Goal: Use online tool/utility: Utilize a website feature to perform a specific function

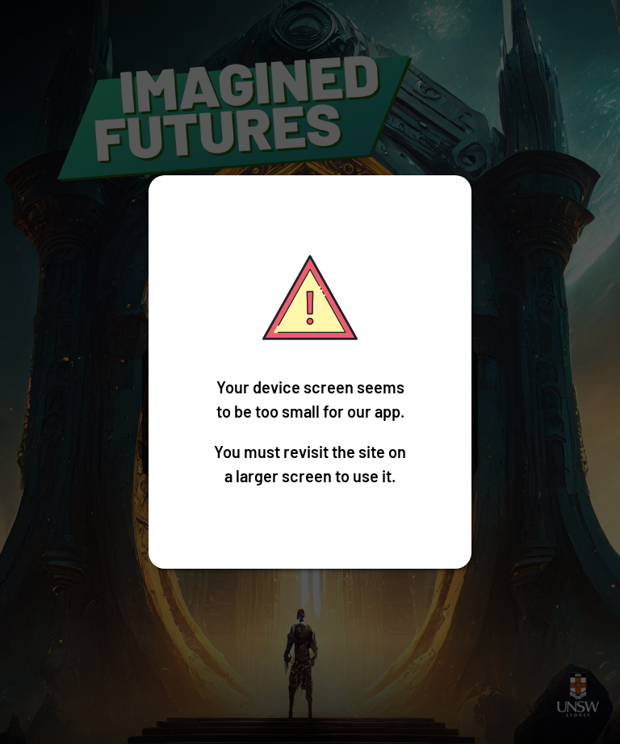
click at [408, 653] on div "Your device screen seems to be too small for our app. You must revisit the site…" at bounding box center [310, 372] width 620 height 744
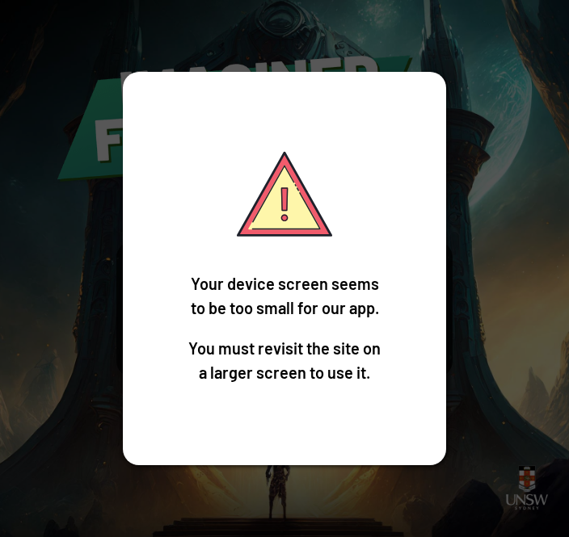
click at [43, 256] on div "Your device screen seems to be too small for our app. You must revisit the site…" at bounding box center [284, 268] width 569 height 537
click at [104, 120] on div "Your device screen seems to be too small for our app. You must revisit the site…" at bounding box center [284, 268] width 569 height 537
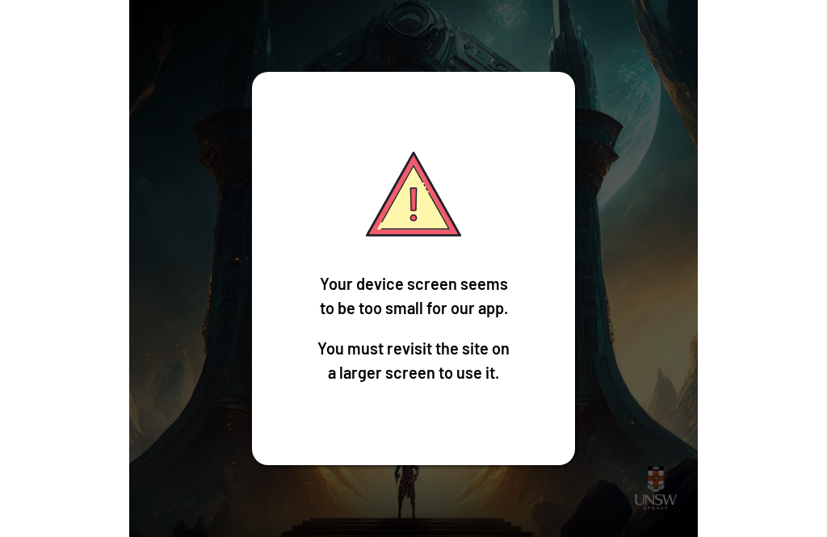
scroll to position [45, 0]
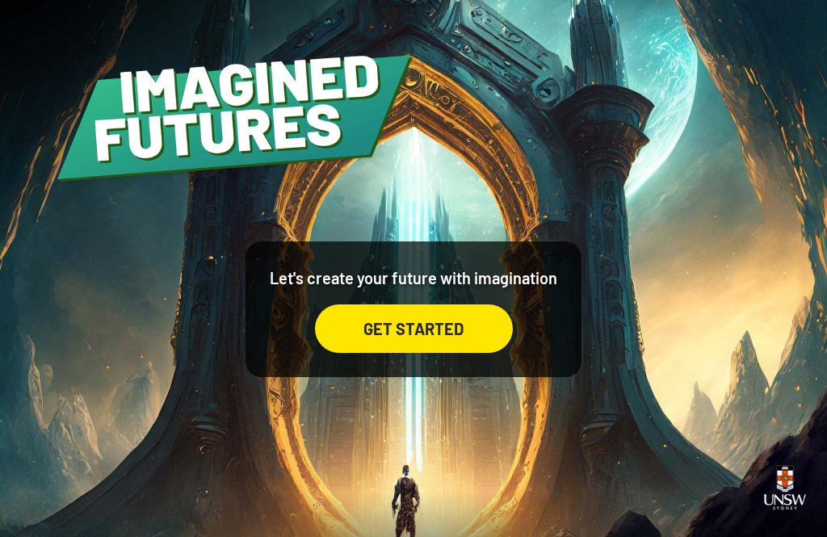
click at [453, 266] on div "GET STARTED" at bounding box center [414, 309] width 198 height 87
click at [456, 315] on div "GET STARTED" at bounding box center [414, 328] width 198 height 48
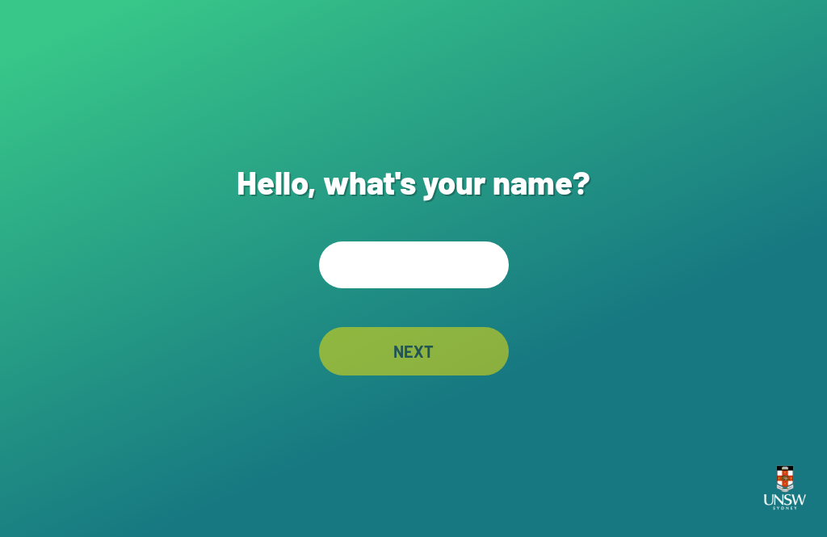
click at [439, 255] on div "Hello, what's your name? NEXT" at bounding box center [413, 268] width 827 height 537
click at [436, 288] on input "text" at bounding box center [414, 264] width 190 height 47
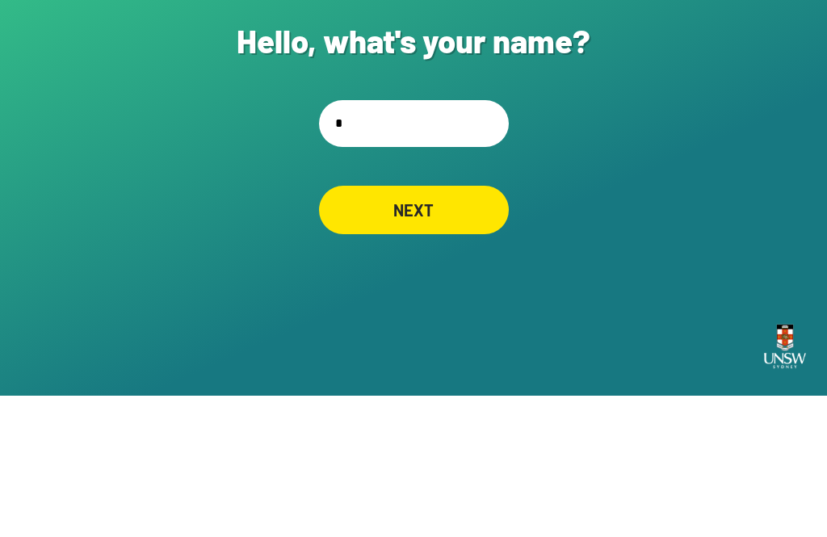
type input "**"
click at [370, 328] on div "NEXT" at bounding box center [413, 351] width 183 height 47
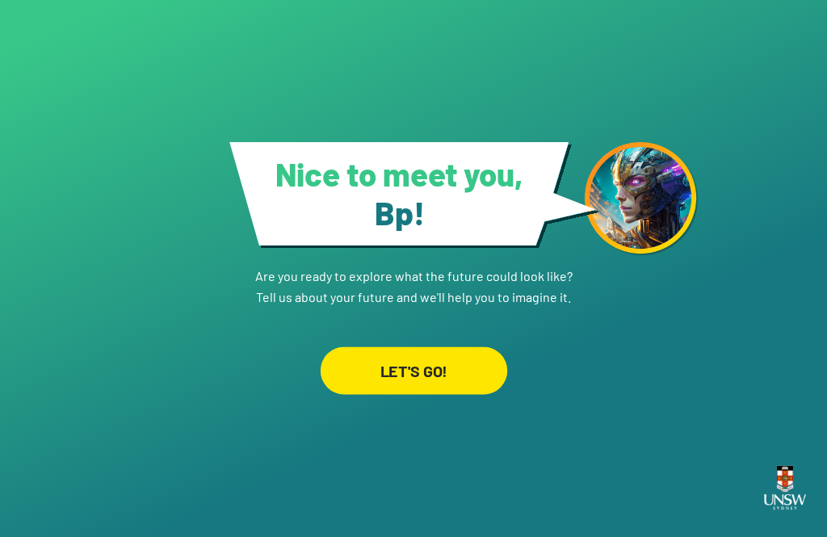
click at [383, 351] on div "LET'S GO!" at bounding box center [413, 370] width 187 height 48
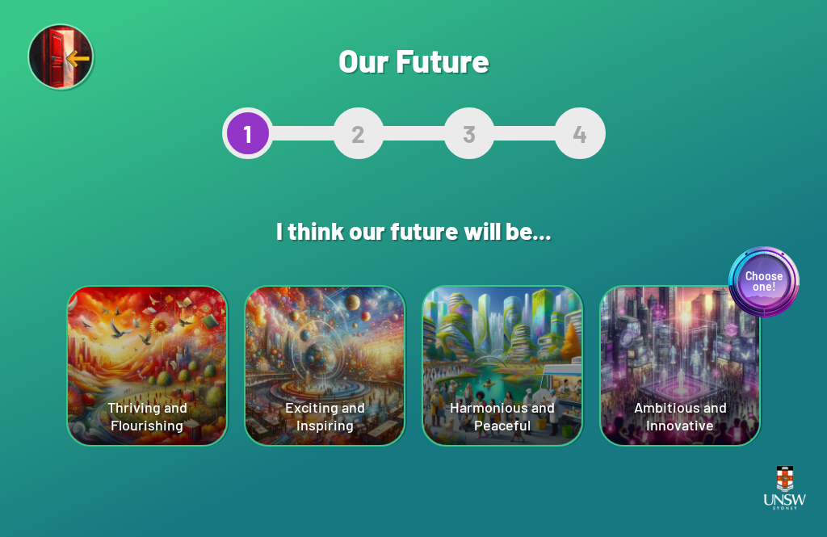
click at [486, 381] on div "Harmonious and Peaceful" at bounding box center [502, 366] width 158 height 158
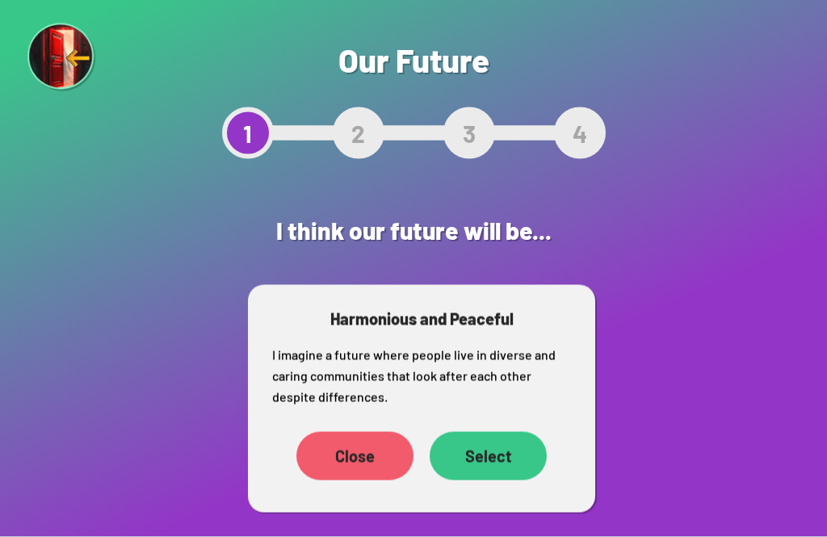
scroll to position [52, 0]
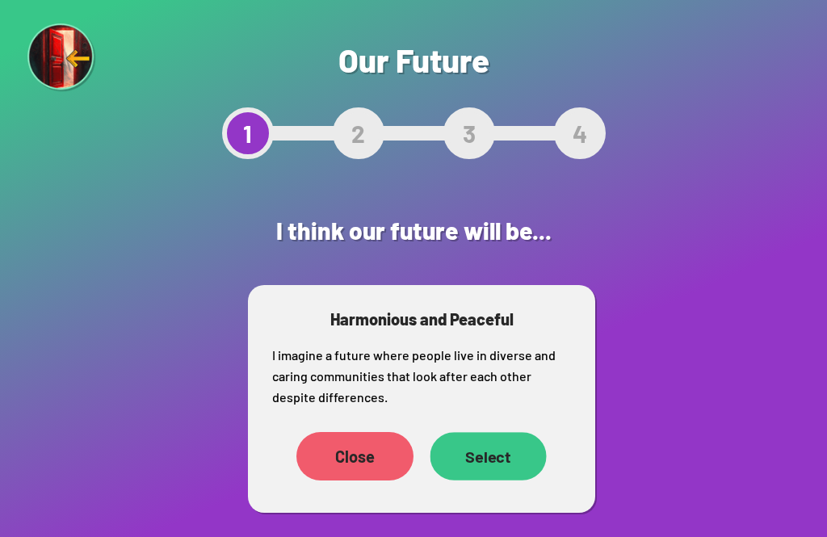
click at [485, 432] on div "Select" at bounding box center [488, 456] width 116 height 48
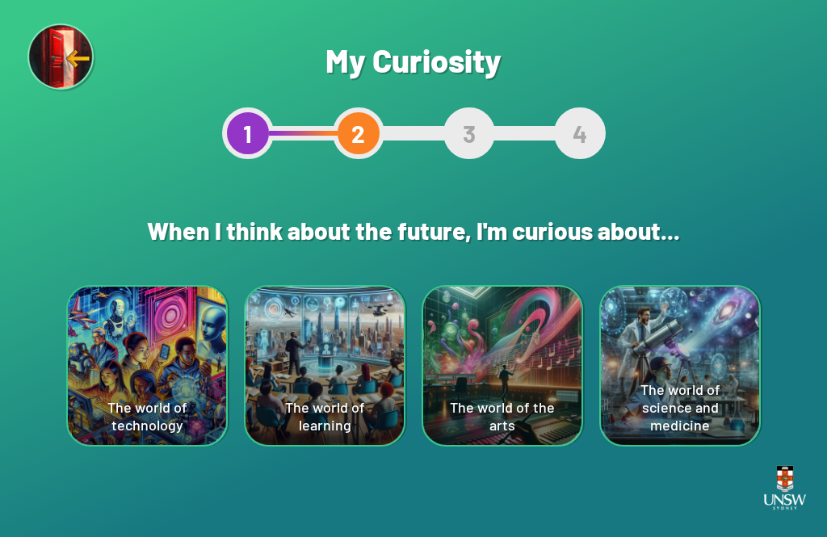
click at [507, 376] on div "The world of the arts" at bounding box center [502, 366] width 158 height 158
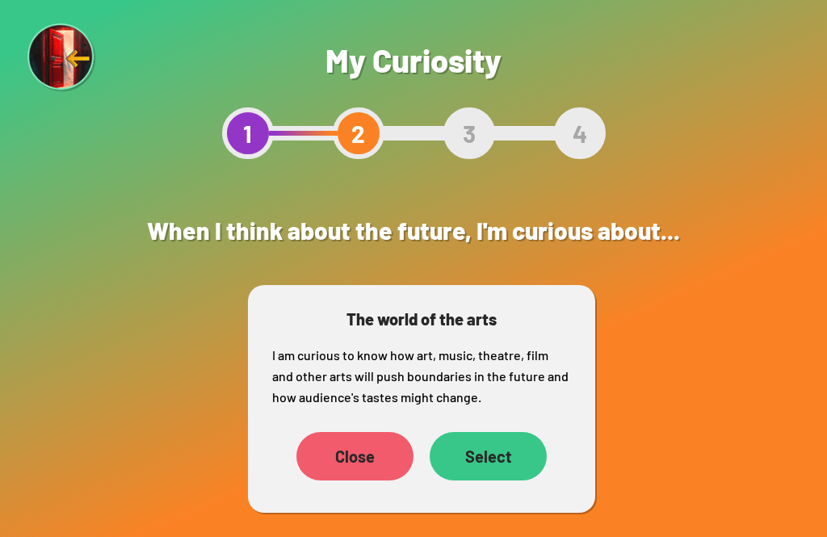
click at [515, 439] on div "Select" at bounding box center [488, 456] width 117 height 48
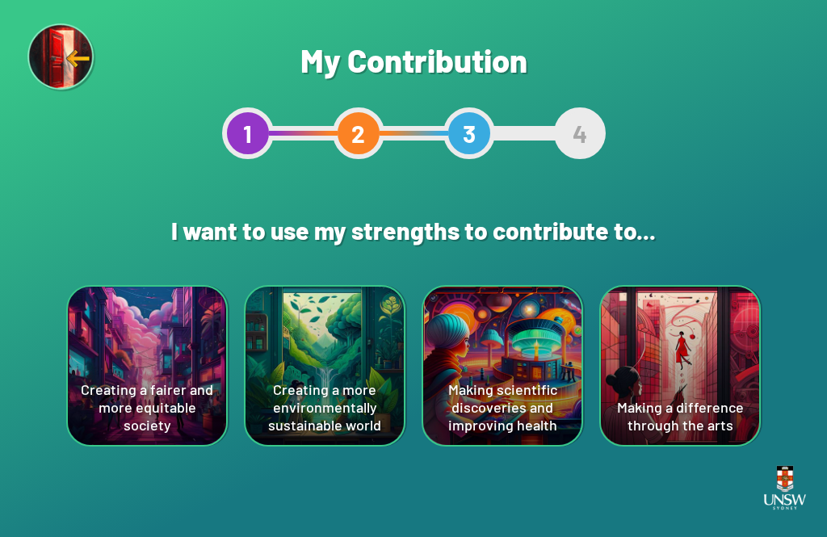
click at [568, 365] on div "Making a difference through the arts" at bounding box center [680, 366] width 158 height 158
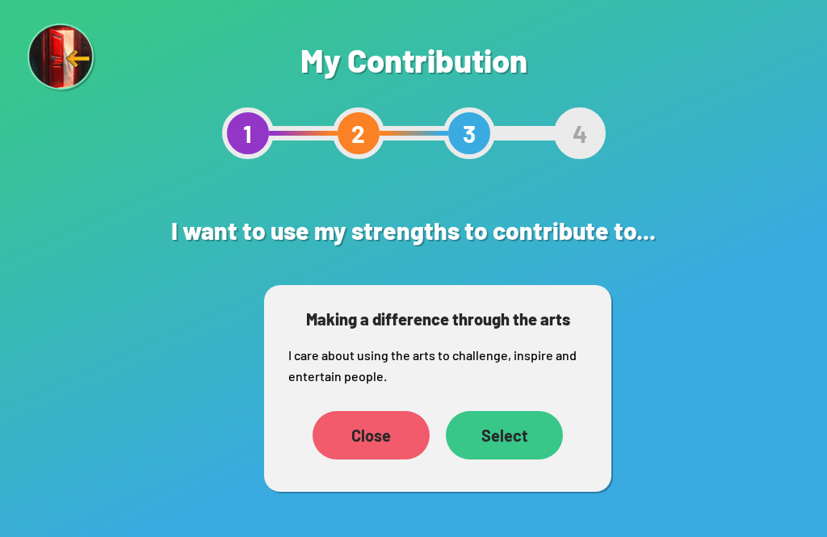
click at [544, 430] on div "Select" at bounding box center [504, 435] width 117 height 48
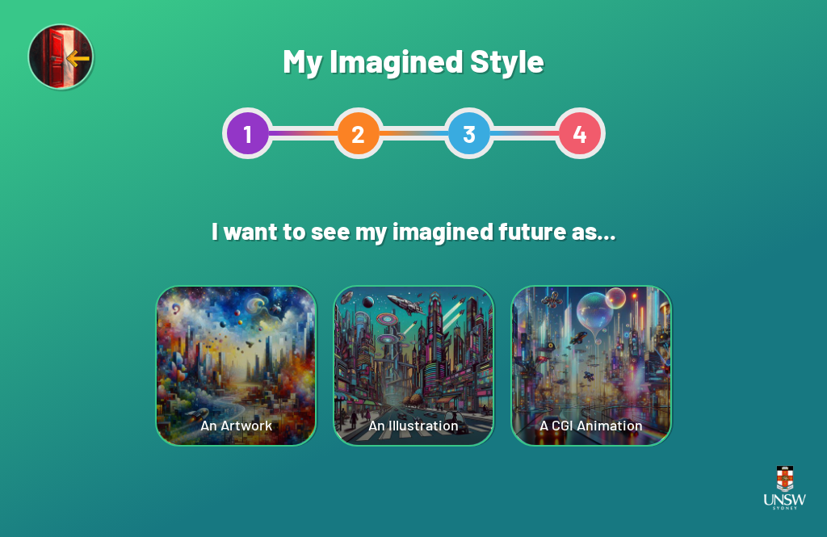
click at [404, 376] on div "An Illustration" at bounding box center [413, 366] width 158 height 158
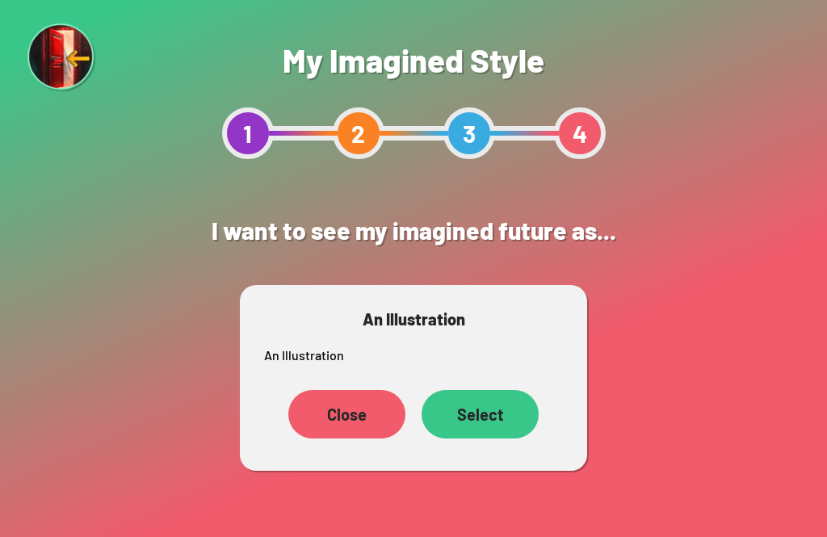
click at [503, 396] on div "Select" at bounding box center [480, 414] width 117 height 48
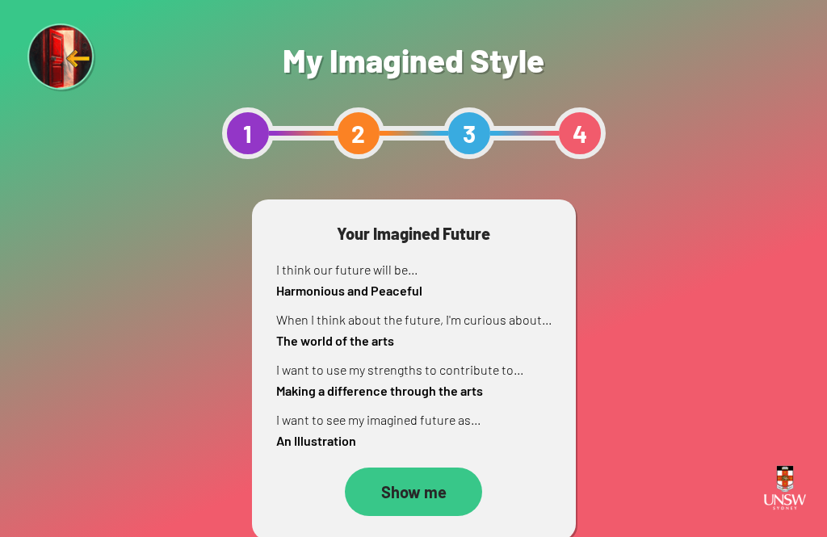
click at [443, 480] on div "Show me" at bounding box center [413, 492] width 137 height 48
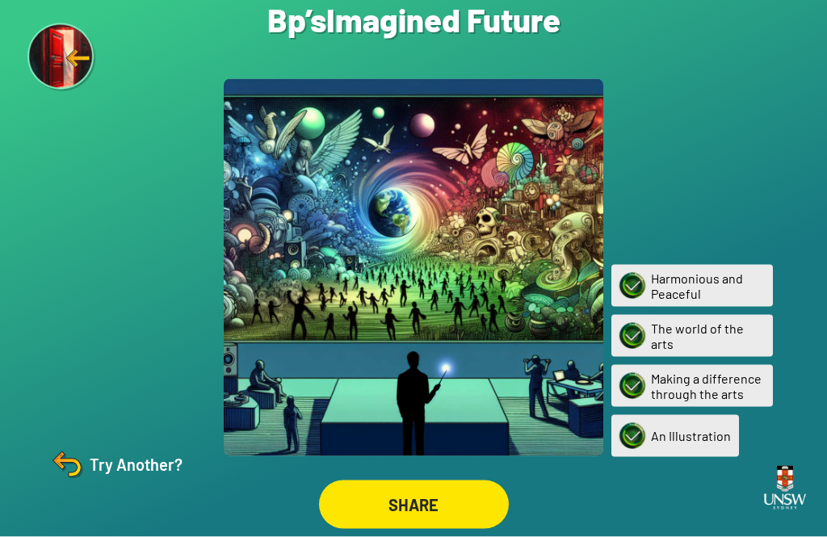
scroll to position [52, 0]
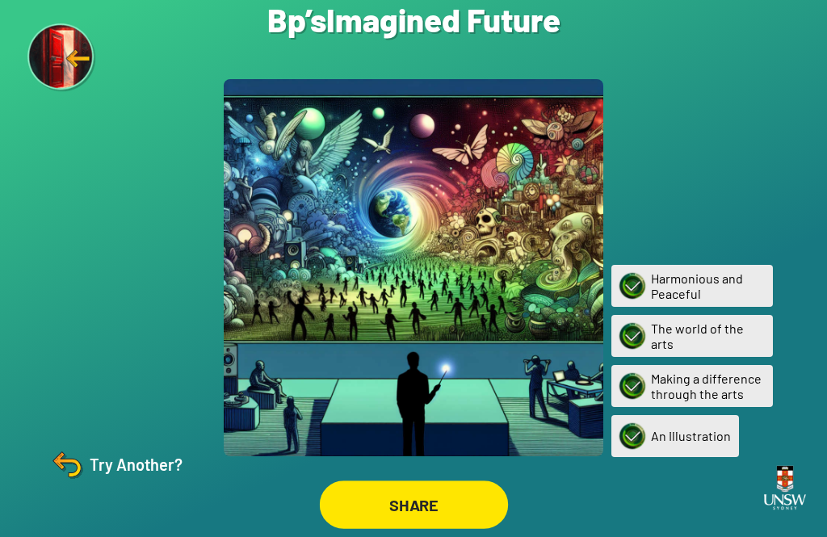
click at [431, 481] on div "SHARE" at bounding box center [413, 505] width 188 height 48
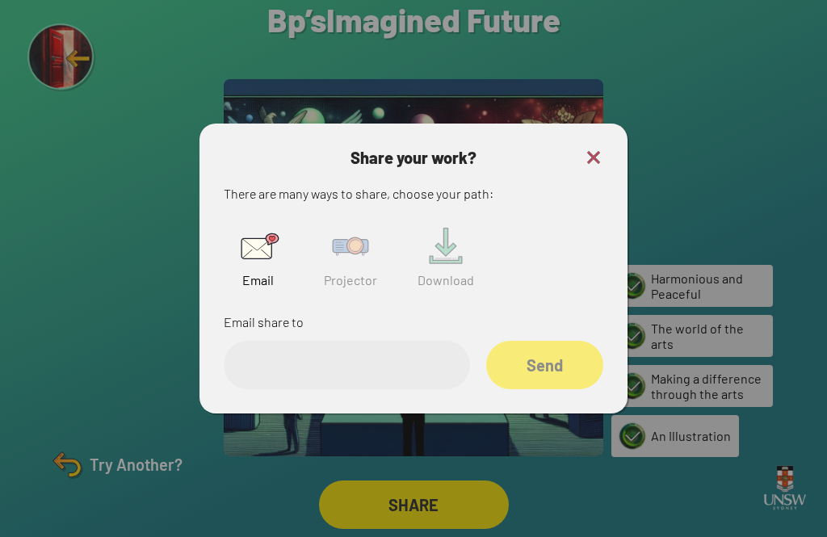
click at [353, 220] on img at bounding box center [351, 246] width 52 height 52
click at [565, 312] on div "Enter code Share" at bounding box center [414, 351] width 380 height 78
click at [297, 359] on input "text" at bounding box center [347, 365] width 246 height 48
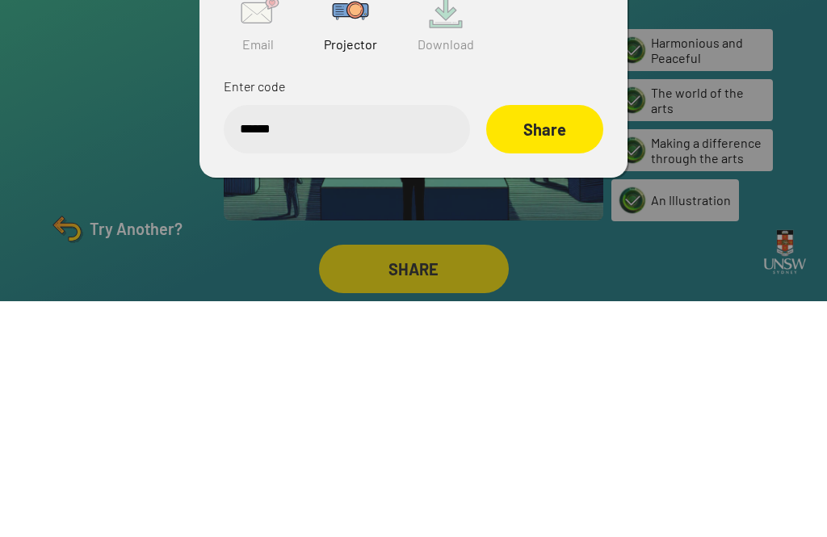
type input "******"
click at [567, 341] on div "Share" at bounding box center [544, 365] width 117 height 48
